Goal: Transaction & Acquisition: Purchase product/service

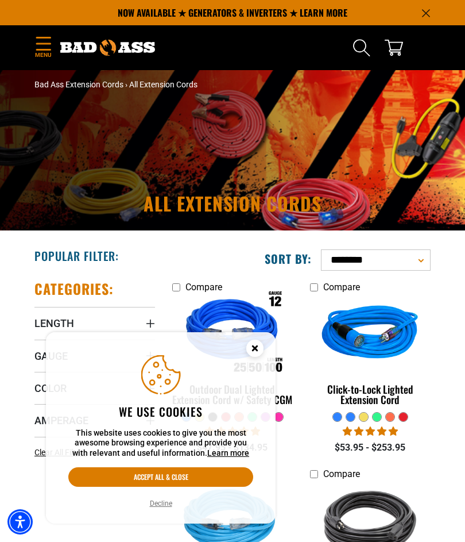
click at [256, 348] on circle "Cookie Consent" at bounding box center [255, 348] width 17 height 17
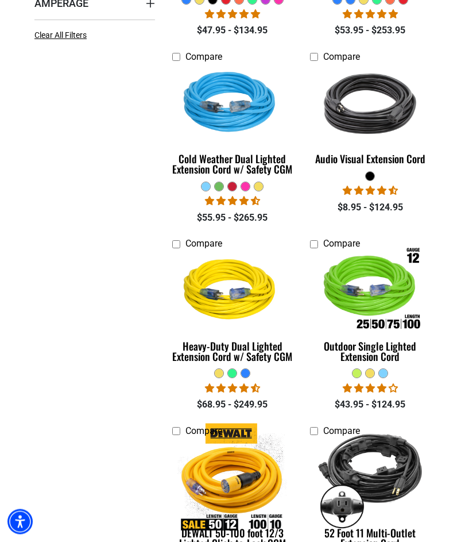
scroll to position [430, 0]
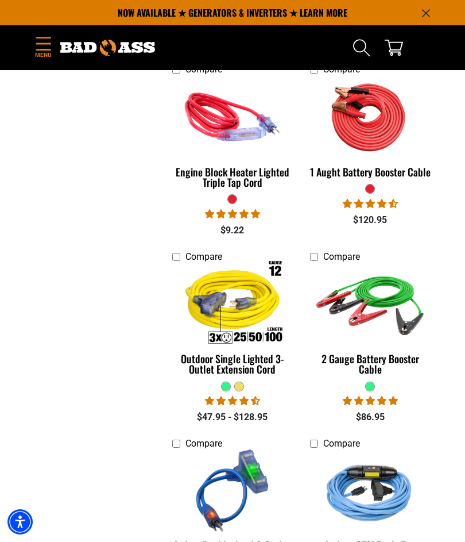
scroll to position [2509, 0]
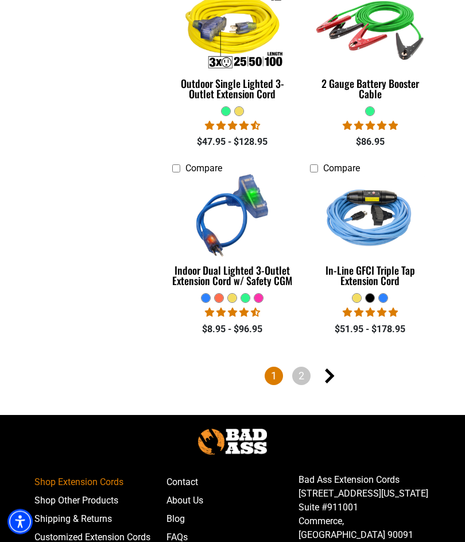
scroll to position [2785, 0]
click at [334, 368] on icon "Next page" at bounding box center [330, 375] width 10 height 15
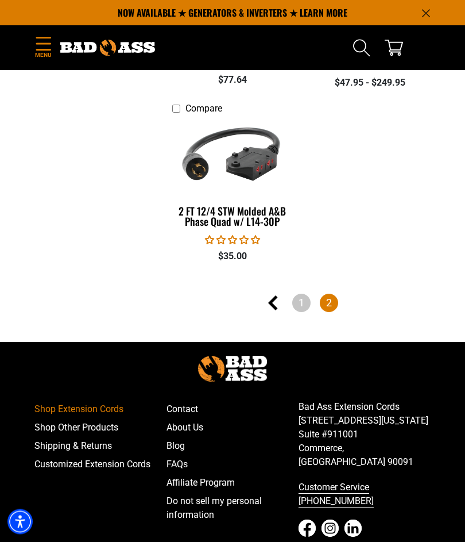
scroll to position [1861, 0]
click at [307, 295] on link "1" at bounding box center [301, 303] width 18 height 18
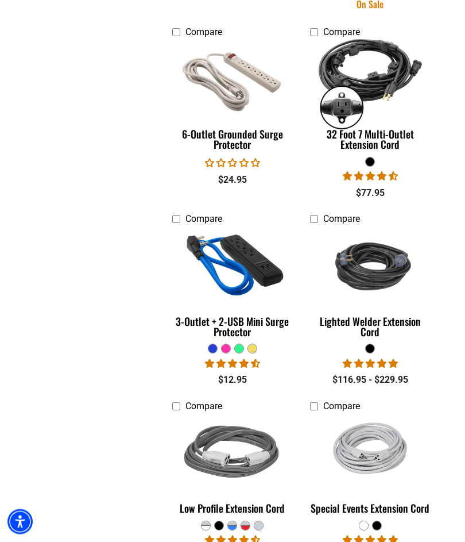
scroll to position [1799, 0]
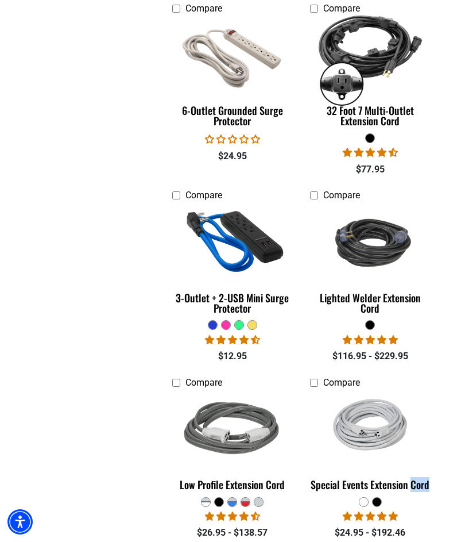
scroll to position [1834, 0]
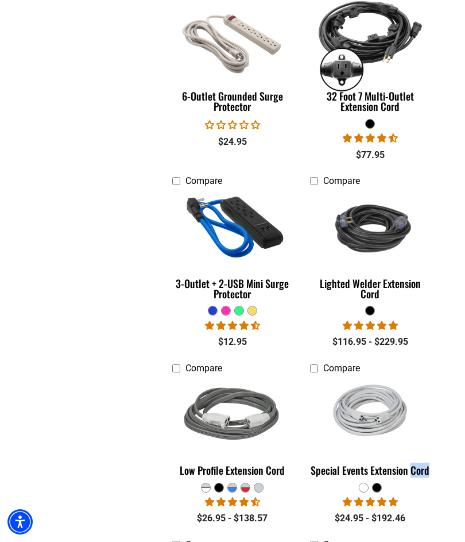
click at [409, 495] on div "9 reviews No questions" at bounding box center [370, 501] width 121 height 13
click at [384, 482] on fieldset at bounding box center [370, 487] width 121 height 10
click at [387, 465] on div "Special Events Extension Cord" at bounding box center [370, 470] width 121 height 10
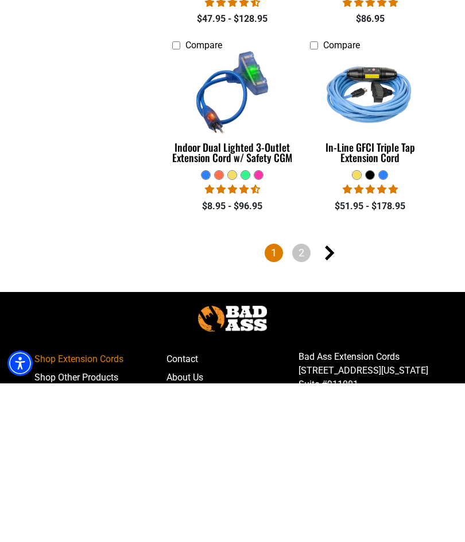
scroll to position [2874, 0]
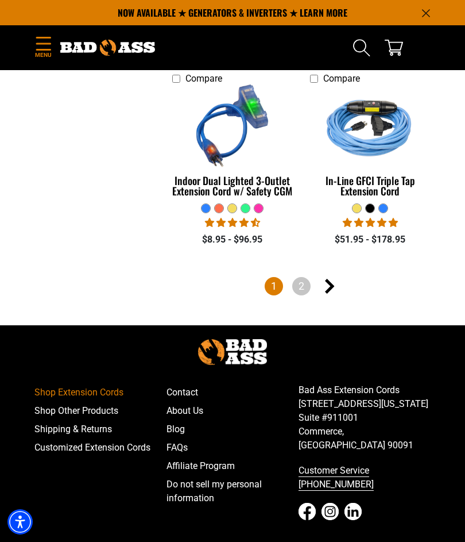
click at [1, 418] on footer "Shop Extension Cords Shop Other Products Shipping & Returns Customized Extensio…" at bounding box center [232, 473] width 465 height 297
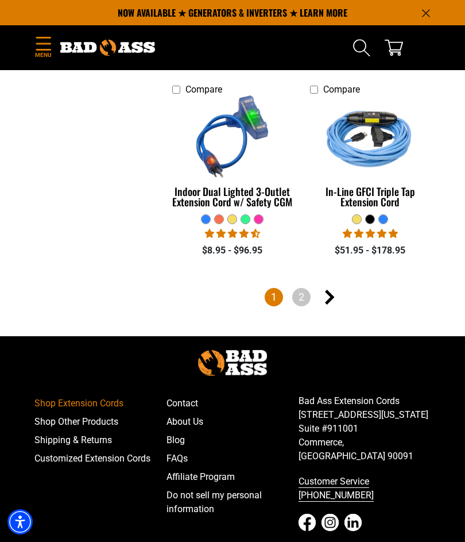
scroll to position [2861, 0]
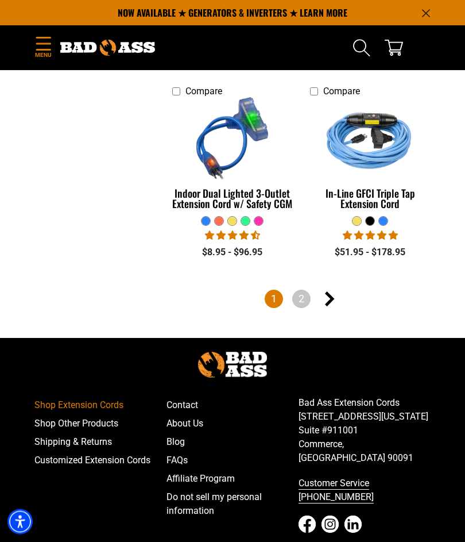
click at [332, 292] on icon "Next page" at bounding box center [330, 299] width 10 height 15
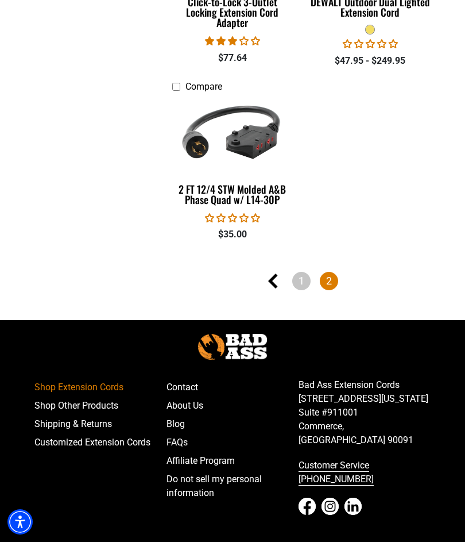
scroll to position [1889, 0]
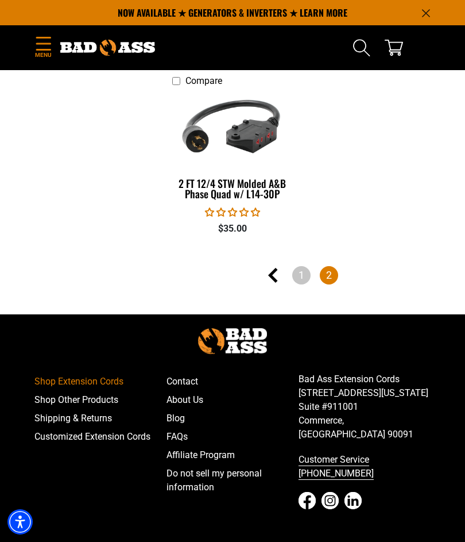
click at [303, 270] on link "1" at bounding box center [301, 275] width 18 height 18
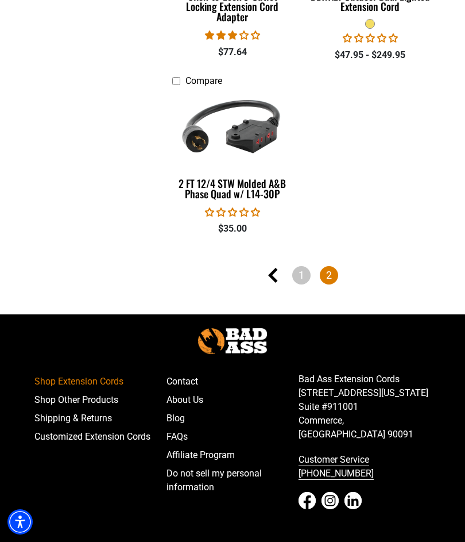
scroll to position [1942, 0]
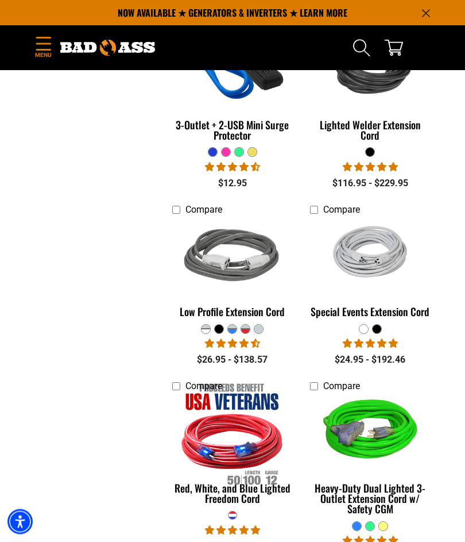
scroll to position [1992, 0]
click at [381, 273] on img at bounding box center [371, 256] width 122 height 79
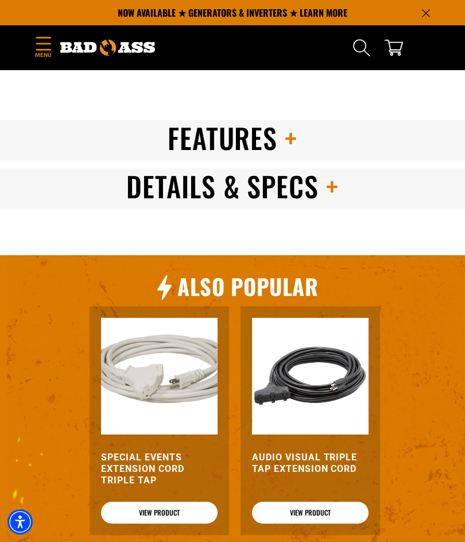
scroll to position [1087, 0]
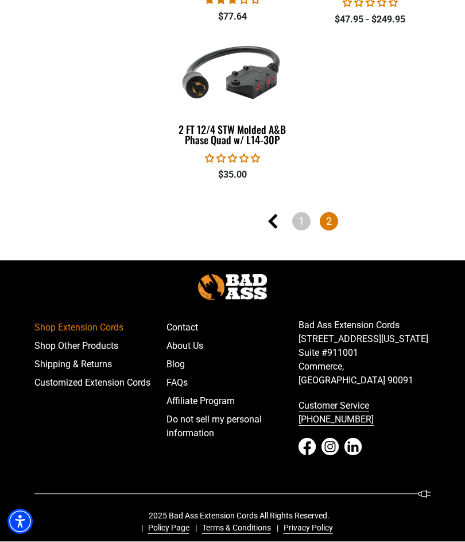
scroll to position [1758, 0]
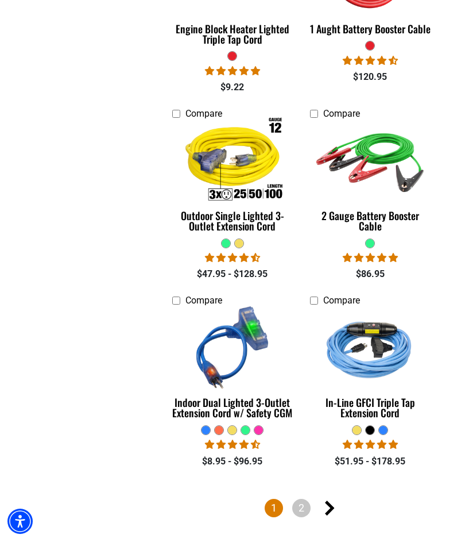
scroll to position [2652, 0]
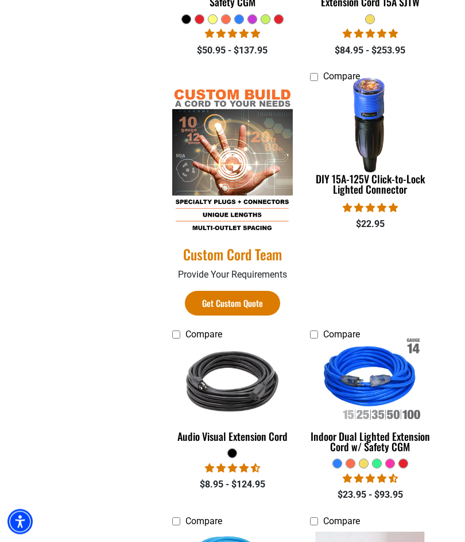
scroll to position [595, 0]
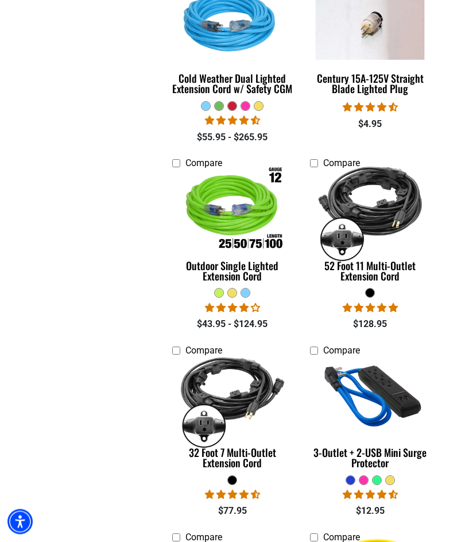
scroll to position [1152, 0]
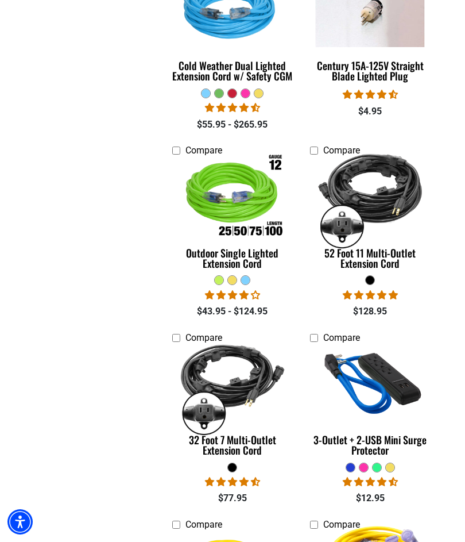
click at [301, 478] on li "Compare Checkbox field 32 Foot 7 Multi-Outlet Extension Cord 19 reviews 3 quest…" at bounding box center [233, 417] width 138 height 175
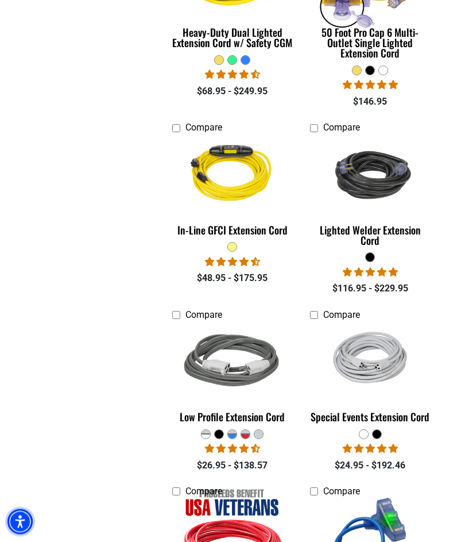
scroll to position [1748, 0]
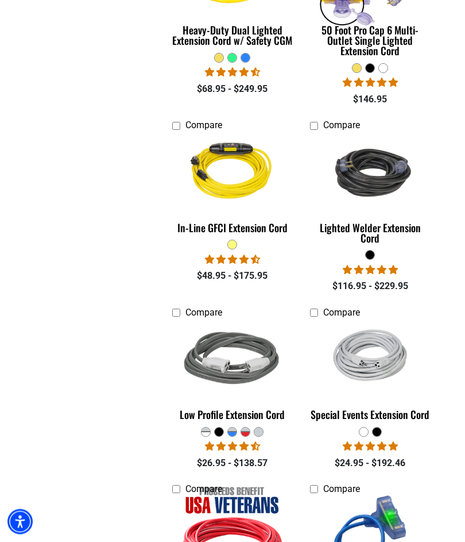
click at [292, 370] on img at bounding box center [233, 360] width 122 height 109
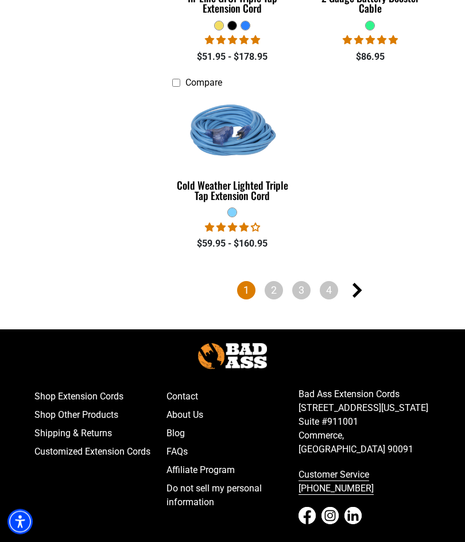
scroll to position [3128, 0]
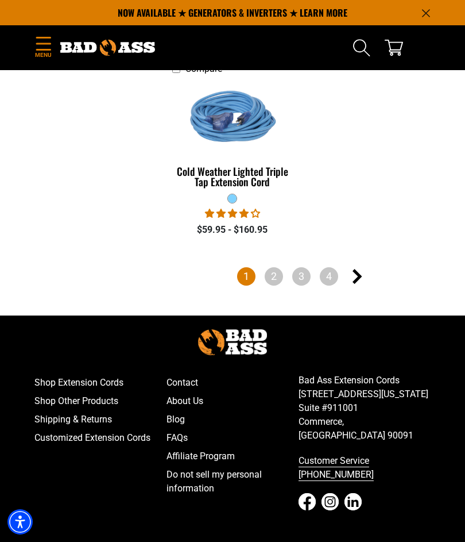
click at [276, 267] on link "2" at bounding box center [274, 276] width 18 height 18
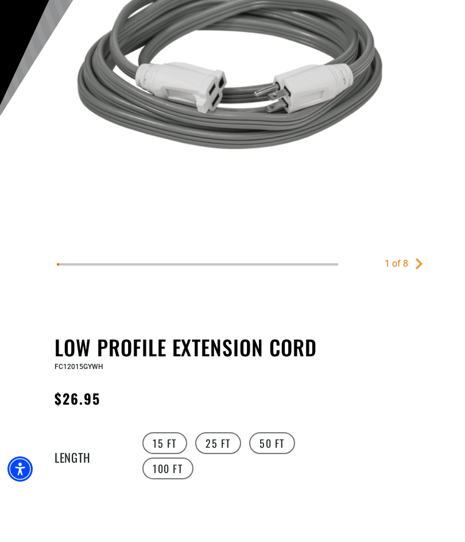
scroll to position [249, 0]
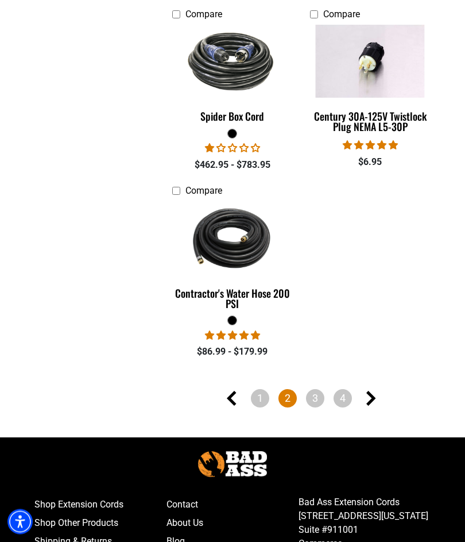
scroll to position [2951, 0]
click at [317, 391] on link "3" at bounding box center [315, 398] width 18 height 18
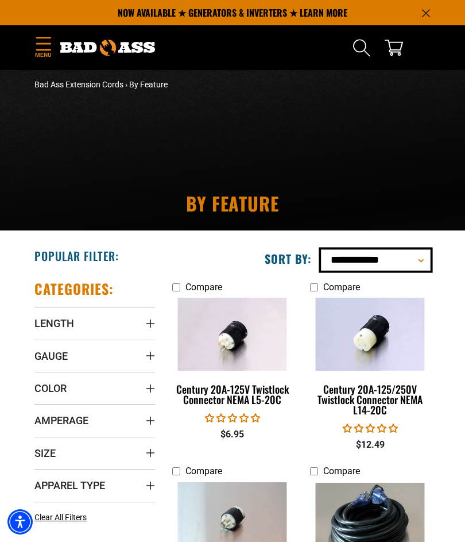
click at [428, 260] on select "**********" at bounding box center [376, 259] width 110 height 21
click at [423, 270] on select "**********" at bounding box center [376, 259] width 110 height 21
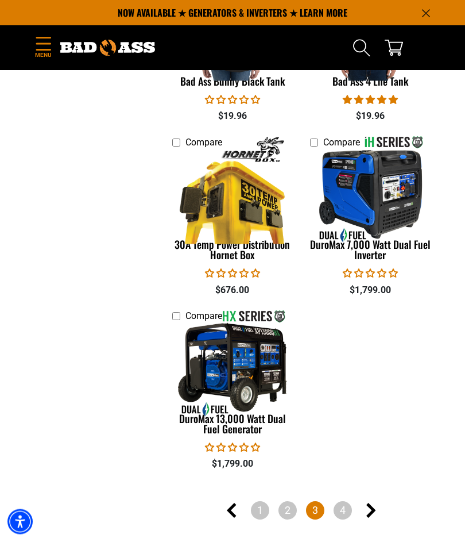
scroll to position [2776, 0]
